Goal: Information Seeking & Learning: Learn about a topic

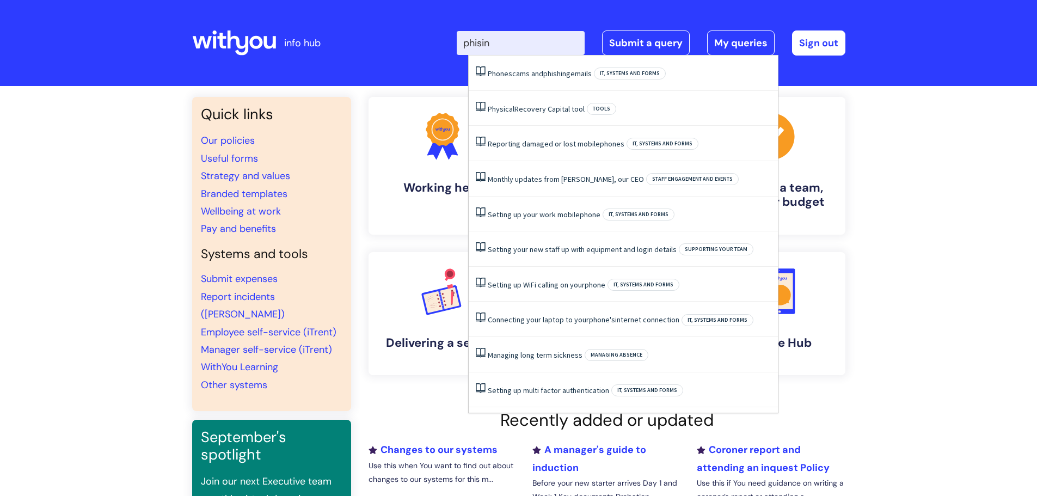
type input "phising"
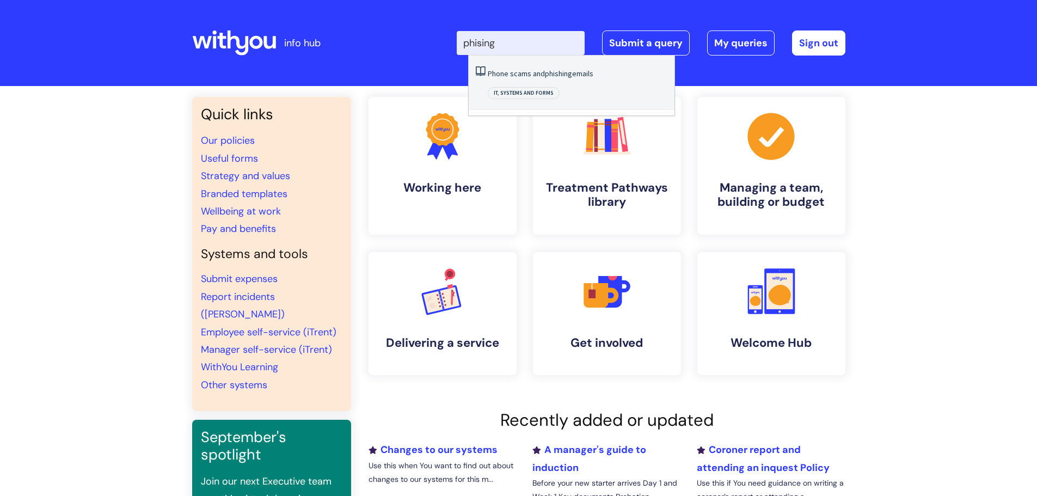
click at [545, 72] on span "phishing" at bounding box center [558, 74] width 27 height 10
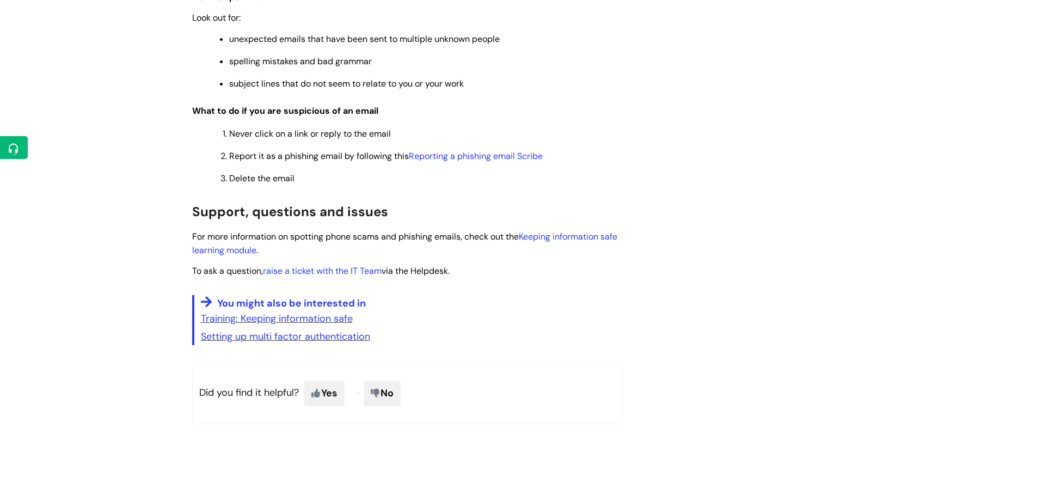
scroll to position [871, 0]
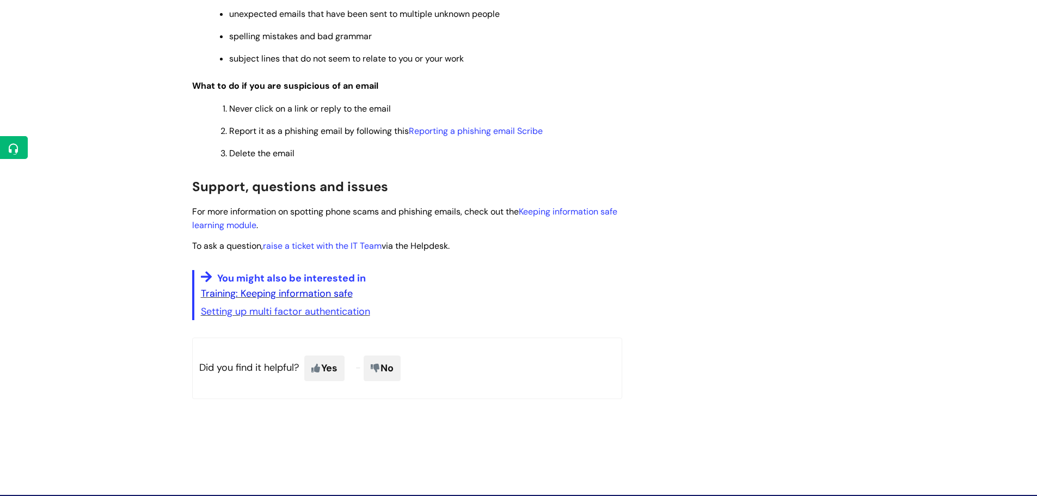
click at [316, 291] on link "Training: Keeping information safe" at bounding box center [277, 293] width 152 height 13
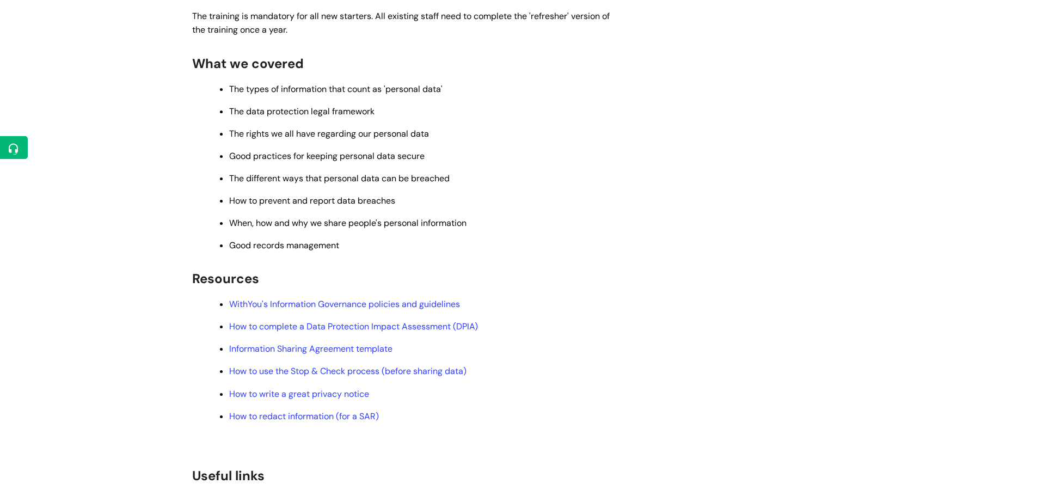
scroll to position [212, 0]
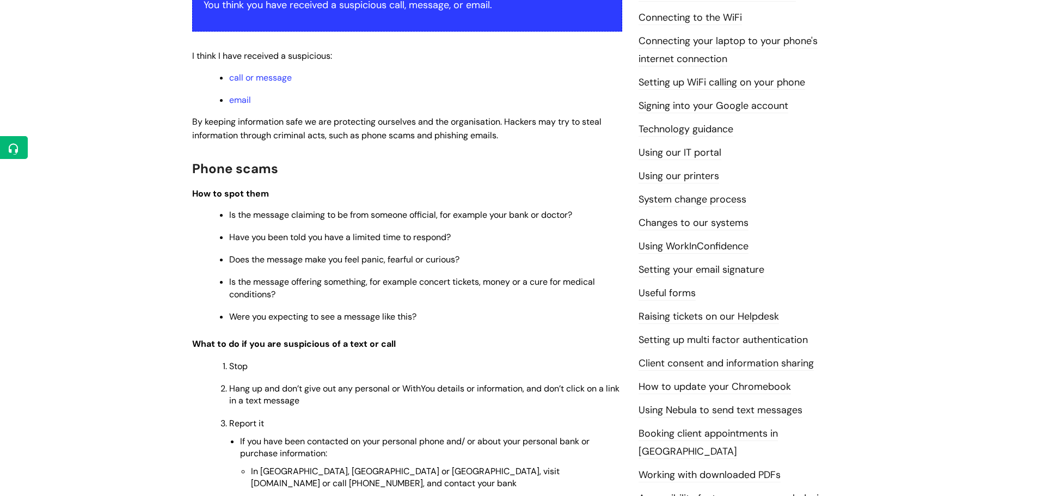
scroll to position [218, 0]
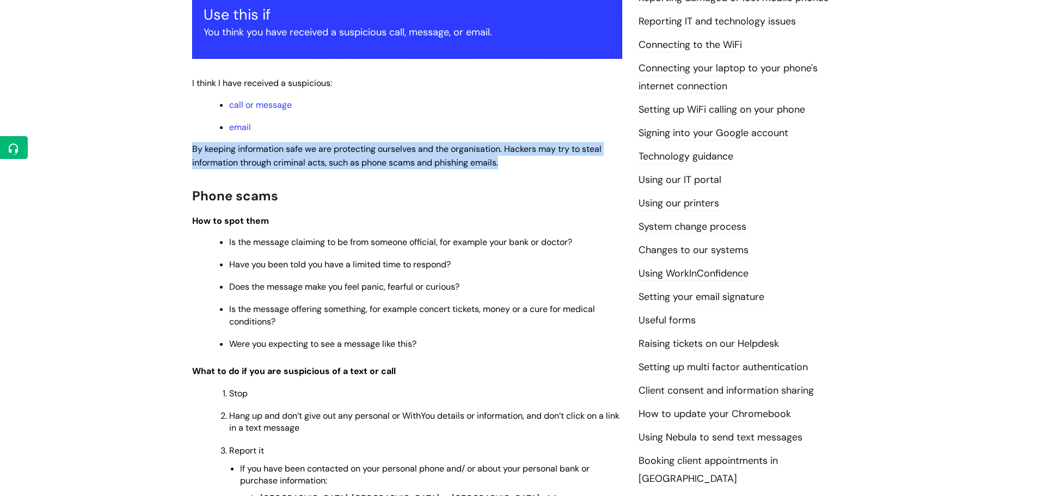
drag, startPoint x: 193, startPoint y: 149, endPoint x: 504, endPoint y: 163, distance: 311.7
click at [504, 163] on p "By keeping information safe we are protecting ourselves and the organisation. H…" at bounding box center [407, 155] width 430 height 27
copy span "By keeping information safe we are protecting ourselves and the organisation. H…"
drag, startPoint x: 470, startPoint y: 305, endPoint x: 189, endPoint y: 197, distance: 301.3
click at [189, 197] on div "Phone scams and phishing emails Modified on: Fri, 9 Aug, 2024 at 4:11 PM Use th…" at bounding box center [407, 493] width 446 height 1151
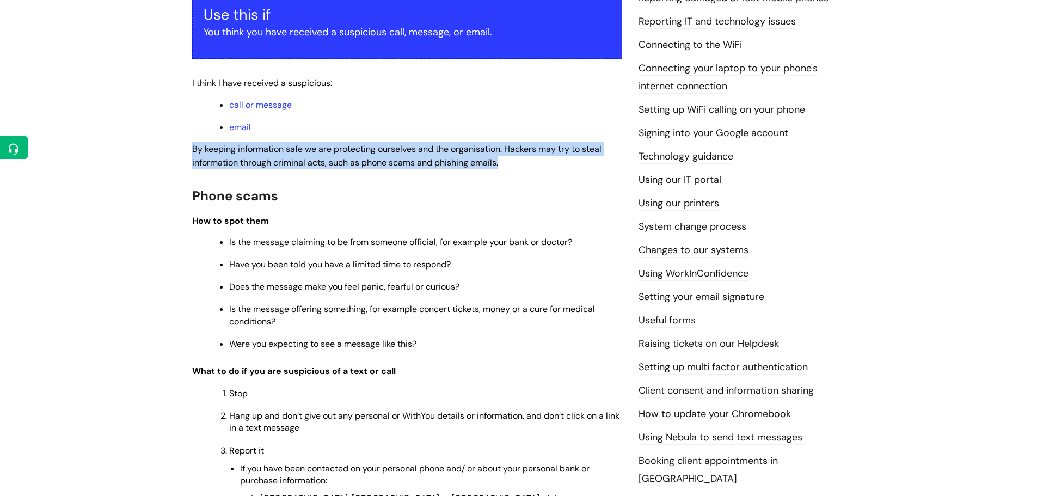
copy div "Phone scams How to spot them Is the message claiming to be from someone officia…"
click at [412, 209] on div "Use this if You think you have received a suspicious call, message, or email. I…" at bounding box center [407, 481] width 430 height 986
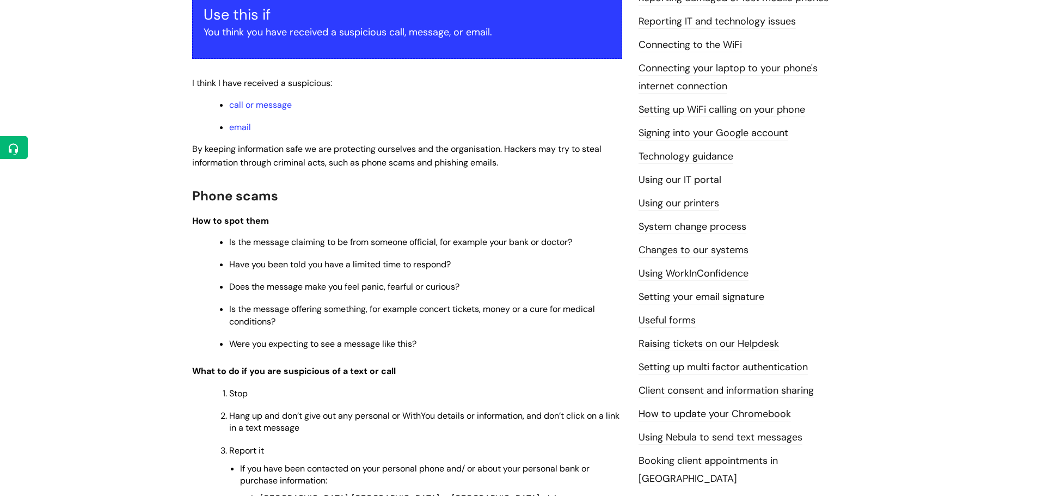
click at [242, 205] on h2 "Phone scams" at bounding box center [407, 194] width 430 height 23
click at [262, 218] on span "How to spot them" at bounding box center [230, 220] width 77 height 11
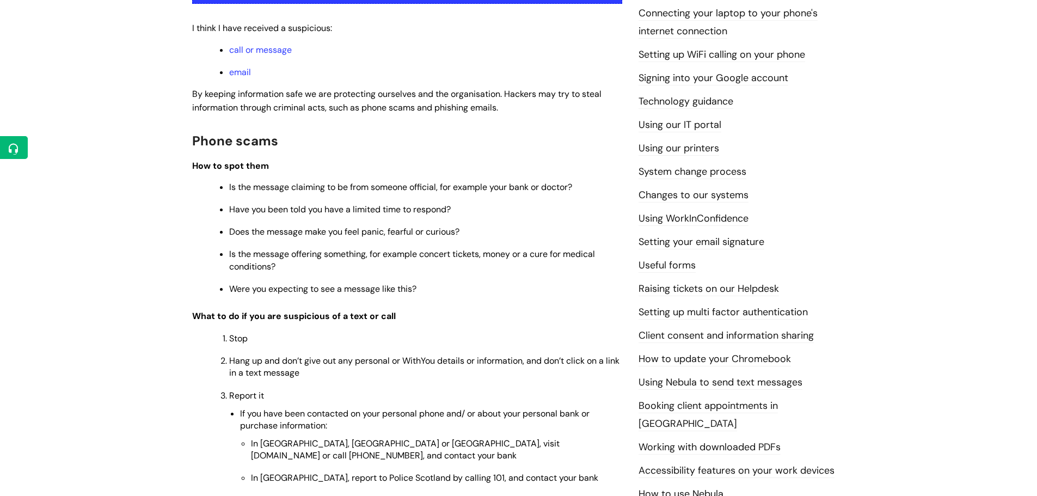
scroll to position [272, 0]
click at [376, 269] on p "Is the message offering something, for example concert tickets, money or a cure…" at bounding box center [425, 261] width 393 height 24
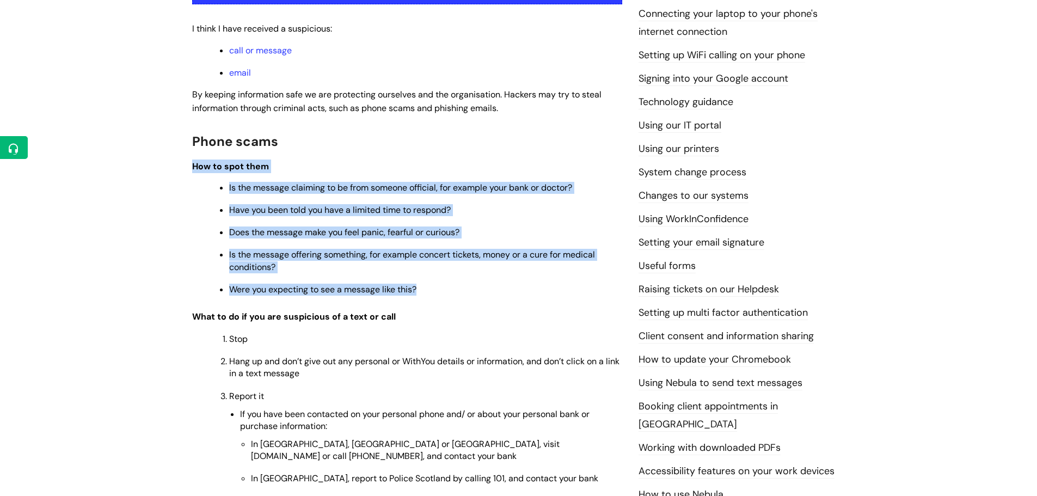
drag, startPoint x: 430, startPoint y: 289, endPoint x: 188, endPoint y: 163, distance: 273.2
click at [188, 163] on div "Phone scams and phishing emails Modified on: Fri, 9 Aug, 2024 at 4:11 PM Use th…" at bounding box center [407, 439] width 446 height 1151
copy div "How to spot them Is the message claiming to be from someone official, for examp…"
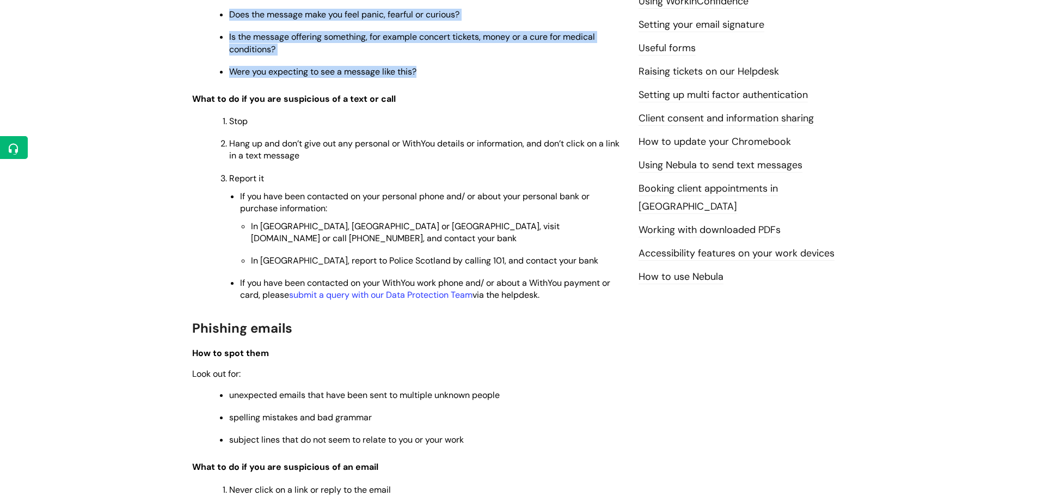
scroll to position [544, 0]
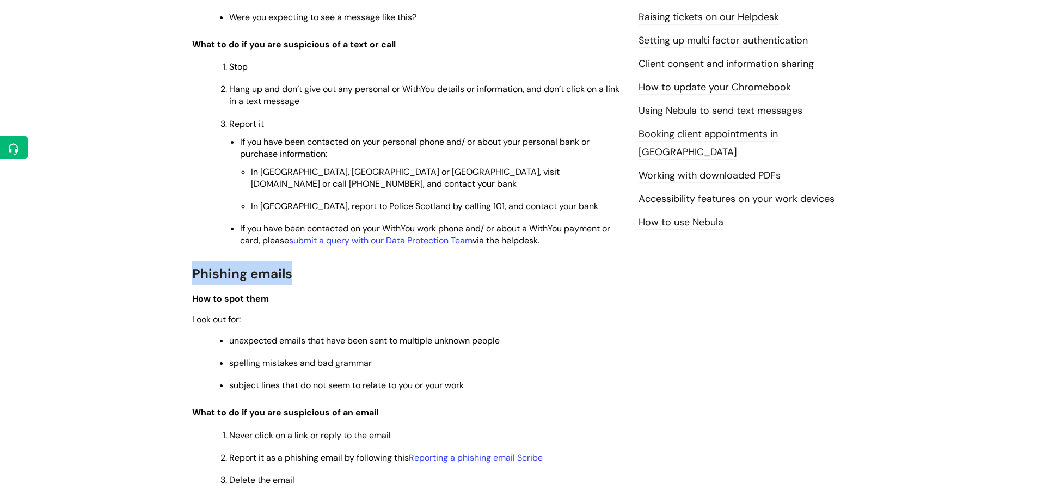
drag, startPoint x: 296, startPoint y: 274, endPoint x: 189, endPoint y: 275, distance: 106.7
click at [189, 275] on div "Phone scams and phishing emails Modified on: Fri, 9 Aug, 2024 at 4:11 PM Use th…" at bounding box center [407, 167] width 446 height 1151
click at [405, 377] on ul "unexpected emails that have been sent to multiple unknown people spelling mista…" at bounding box center [412, 362] width 419 height 58
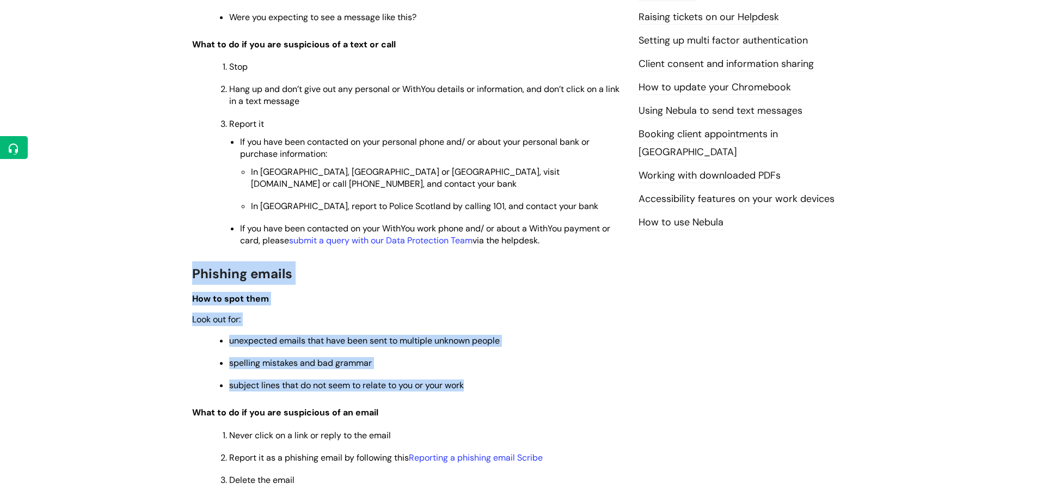
drag, startPoint x: 479, startPoint y: 387, endPoint x: 192, endPoint y: 266, distance: 310.6
click at [192, 266] on div "Use this if You think you have received a suspicious call, message, or email. I…" at bounding box center [407, 154] width 430 height 986
copy div "Phishing emails How to spot them Look out for: unexpected emails that have been…"
click at [551, 371] on ul "unexpected emails that have been sent to multiple unknown people spelling mista…" at bounding box center [412, 362] width 419 height 58
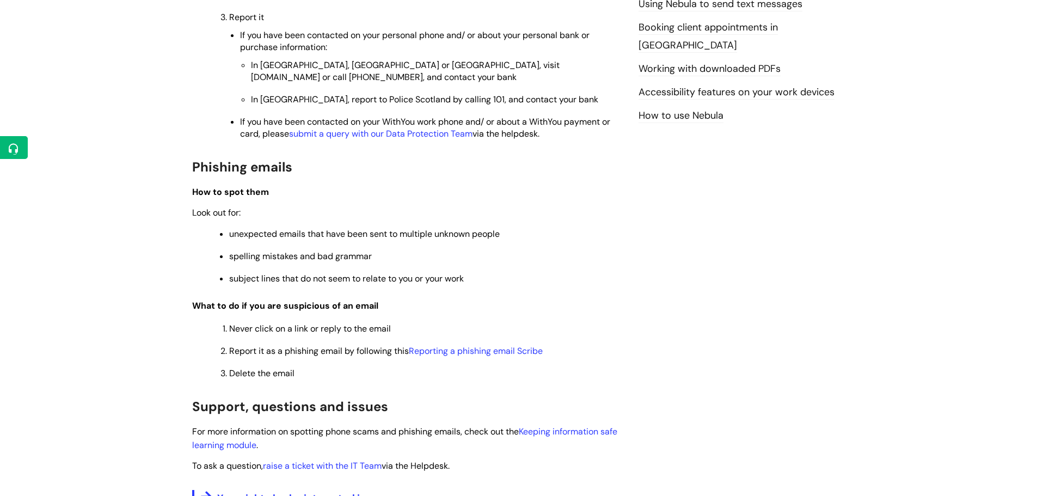
scroll to position [653, 0]
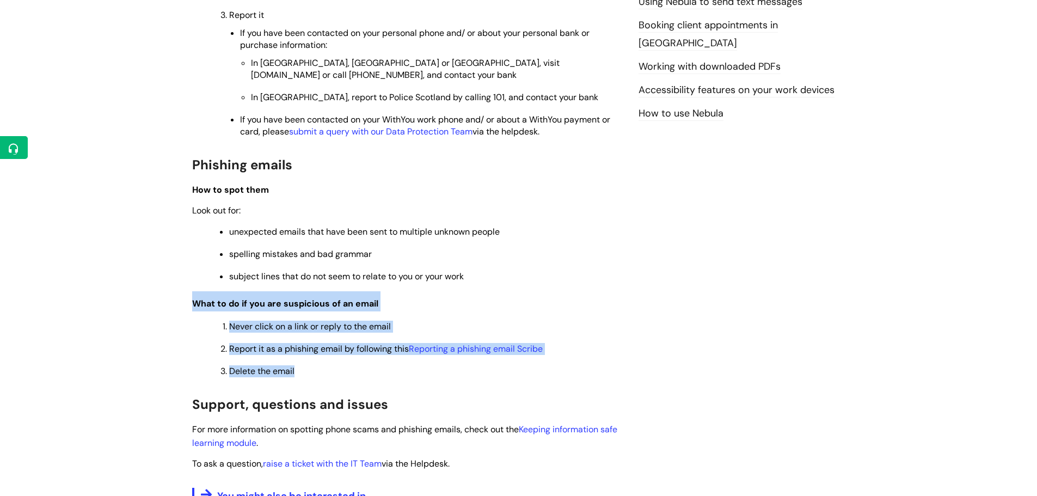
drag, startPoint x: 299, startPoint y: 373, endPoint x: 190, endPoint y: 303, distance: 129.3
click at [190, 303] on div "Phone scams and phishing emails Modified on: Fri, 9 Aug, 2024 at 4:11 PM Use th…" at bounding box center [407, 58] width 446 height 1151
copy div "What to do if you are suspicious of an email Never click on a link or reply to …"
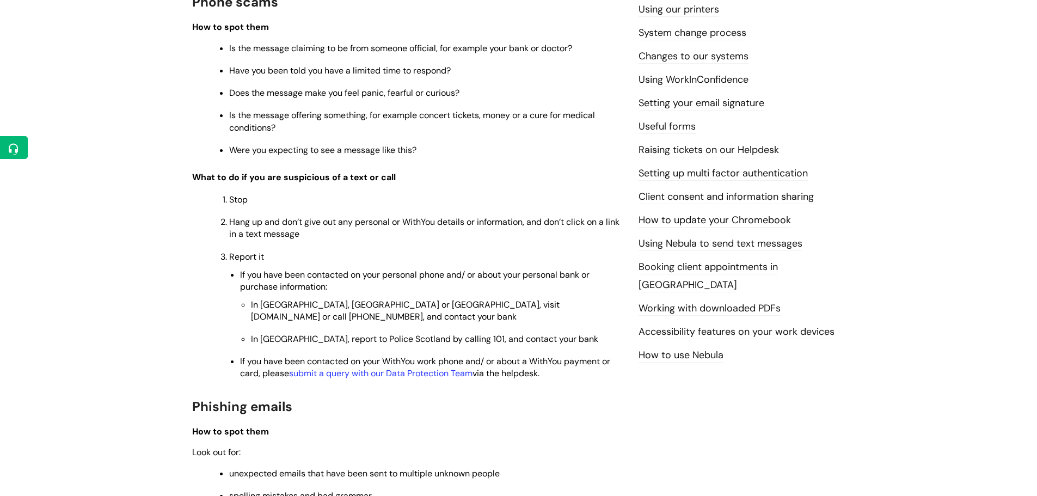
scroll to position [435, 0]
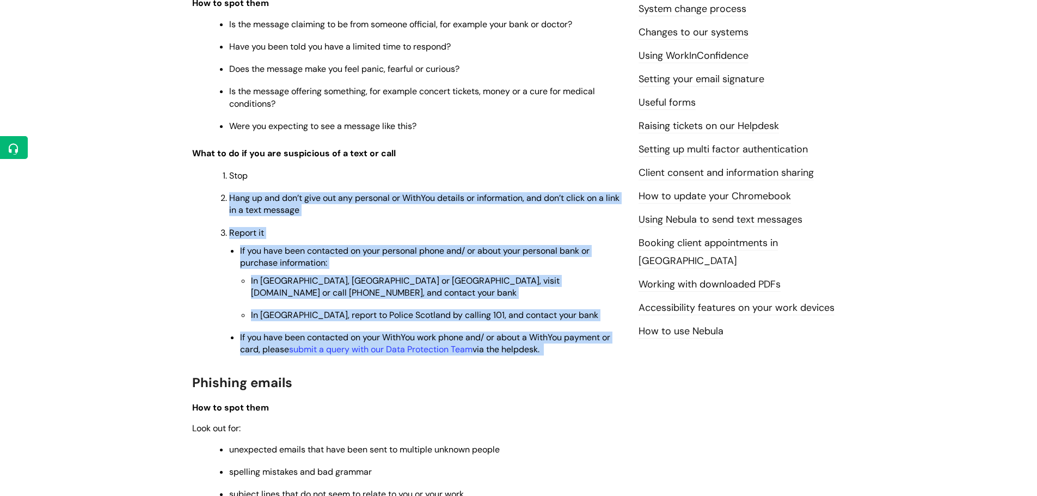
drag, startPoint x: 553, startPoint y: 348, endPoint x: 219, endPoint y: 191, distance: 368.4
click at [219, 191] on ol "Stop Hang up and don’t give out any personal or WithYou details or information,…" at bounding box center [412, 261] width 419 height 187
click at [283, 231] on p "Report it" at bounding box center [425, 233] width 393 height 12
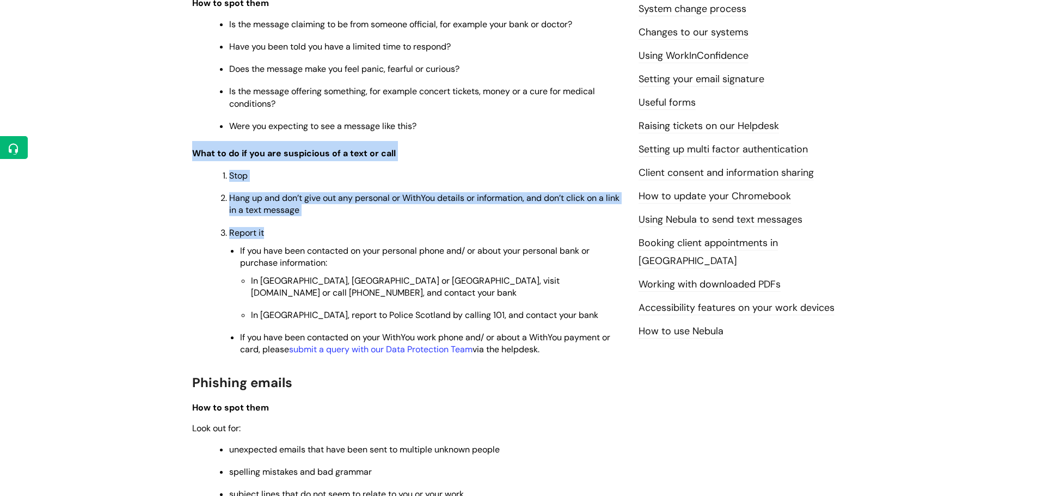
drag, startPoint x: 263, startPoint y: 232, endPoint x: 191, endPoint y: 154, distance: 107.1
click at [191, 154] on div "Phone scams and phishing emails Modified on: Fri, 9 Aug, 2024 at 4:11 PM Use th…" at bounding box center [407, 276] width 446 height 1151
copy div "What to do if you are suspicious of a text or call Stop Hang up and don’t give …"
click at [766, 170] on link "Client consent and information sharing" at bounding box center [726, 173] width 175 height 14
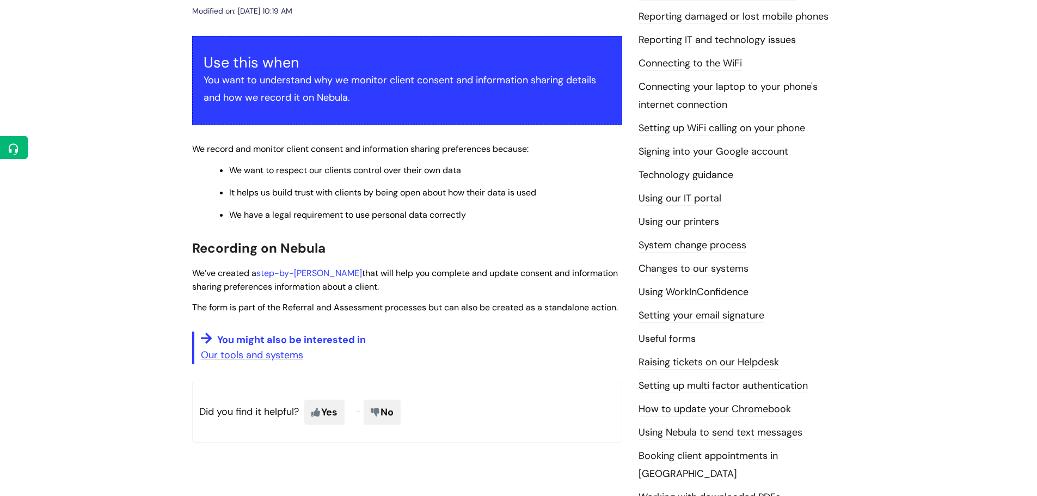
scroll to position [163, 0]
